Goal: Task Accomplishment & Management: Manage account settings

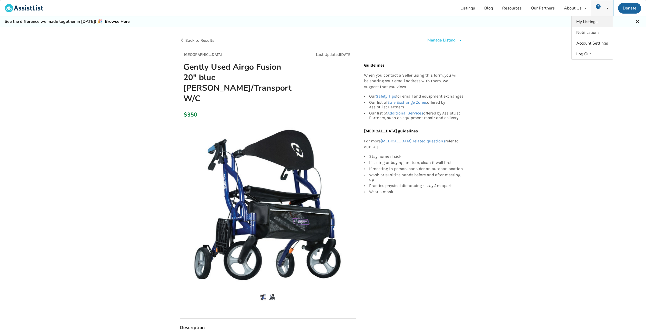
click at [591, 22] on span "My Listings" at bounding box center [586, 22] width 21 height 6
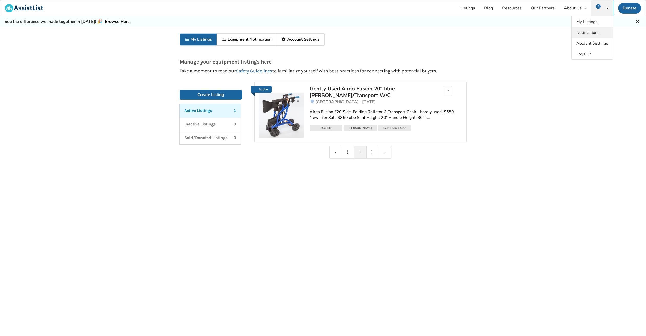
click at [581, 32] on span "Notifications" at bounding box center [587, 33] width 23 height 6
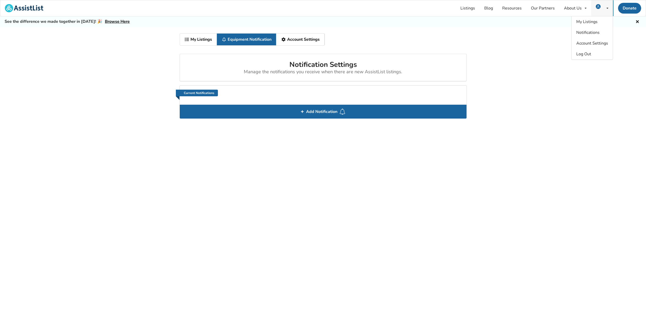
click at [599, 5] on img at bounding box center [598, 6] width 5 height 5
click at [467, 8] on link "Listings" at bounding box center [468, 8] width 24 height 16
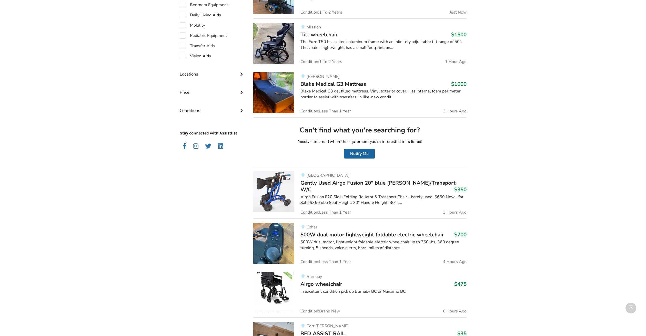
scroll to position [178, 0]
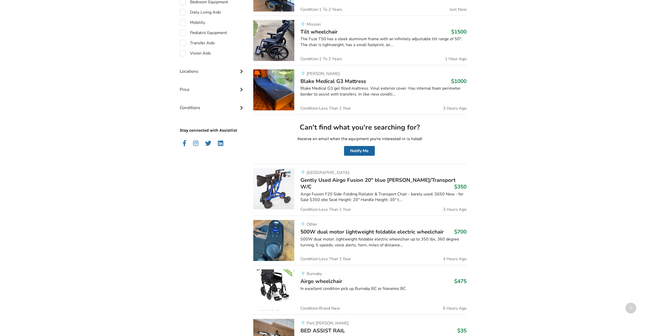
click at [340, 208] on span "Condition: Less Than 1 Year" at bounding box center [325, 210] width 50 height 4
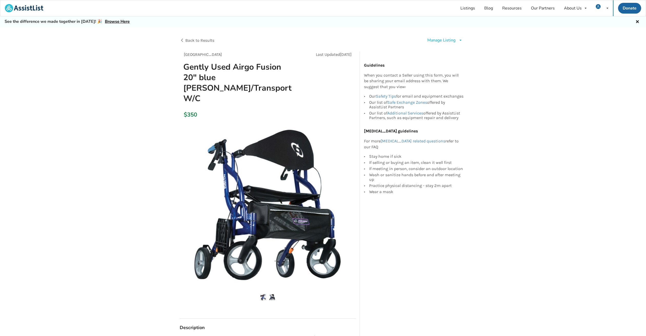
click at [461, 40] on icon at bounding box center [460, 40] width 4 height 3
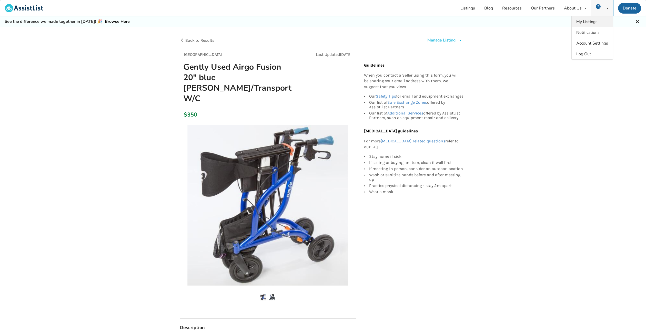
click at [589, 22] on span "My Listings" at bounding box center [586, 22] width 21 height 6
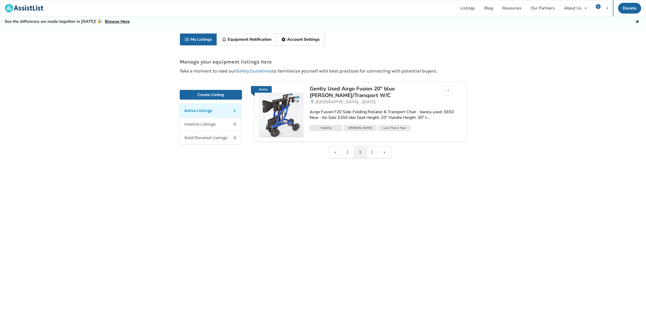
click at [211, 110] on p "Active Listings" at bounding box center [198, 111] width 28 height 6
click at [239, 38] on link "Equipment Notification" at bounding box center [246, 40] width 59 height 12
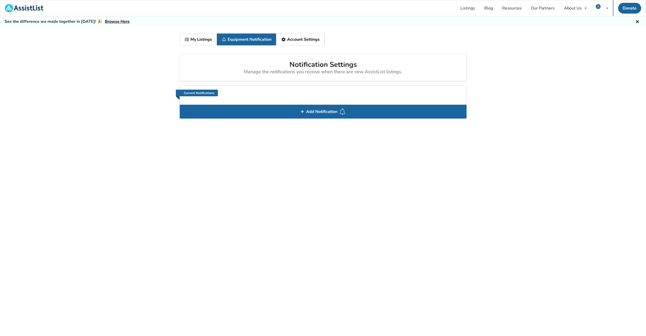
click at [301, 39] on link "Account Settings" at bounding box center [300, 40] width 48 height 12
